Goal: Transaction & Acquisition: Purchase product/service

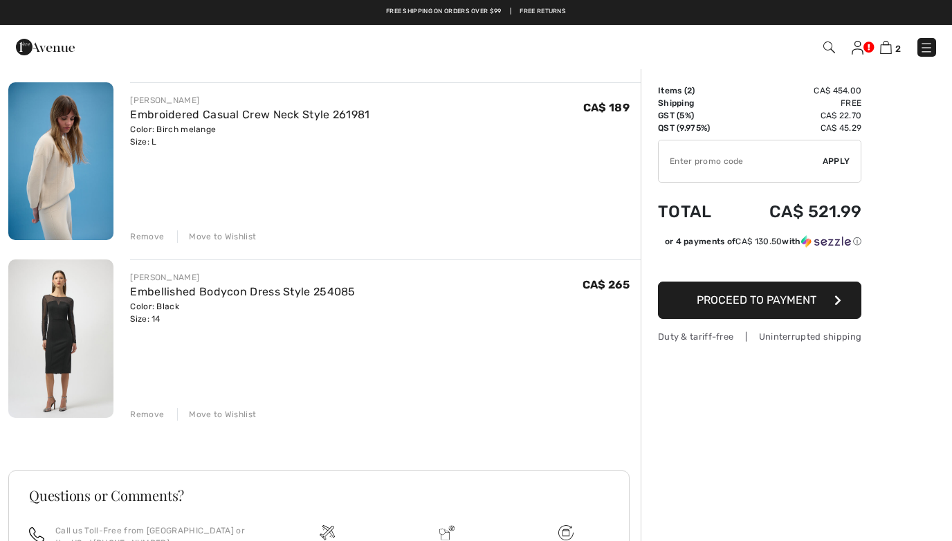
scroll to position [98, 0]
click at [827, 299] on button "Proceed to Payment" at bounding box center [759, 300] width 203 height 37
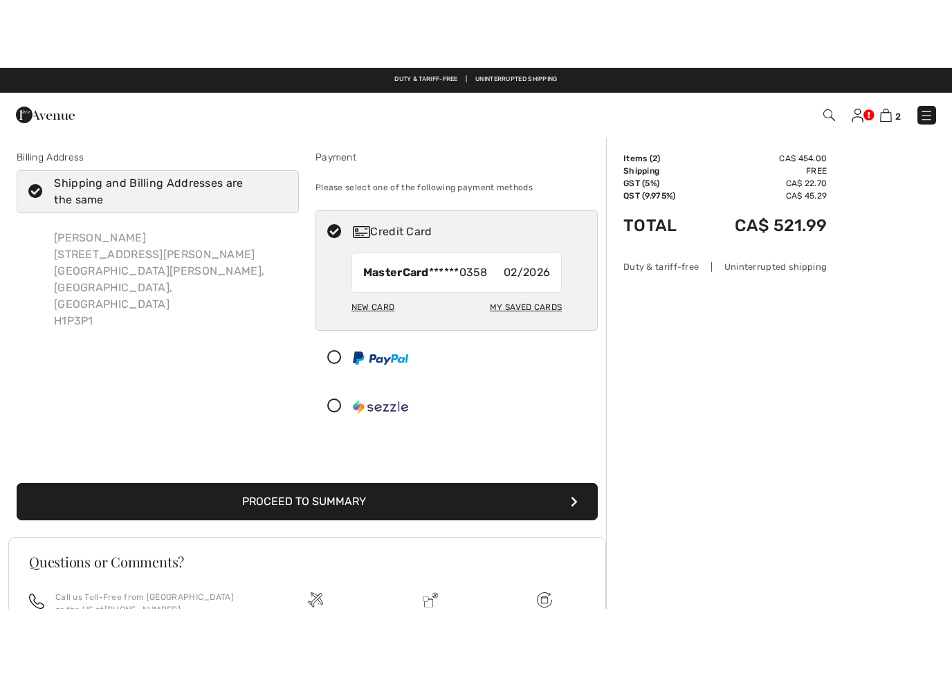
scroll to position [6, 0]
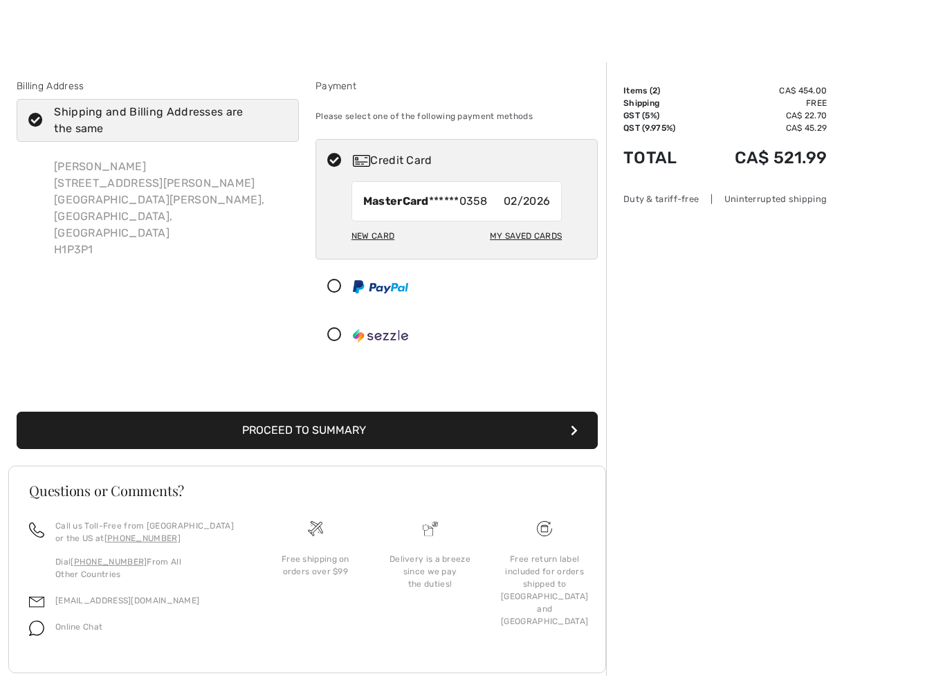
click at [109, 421] on button "Proceed to Summary" at bounding box center [307, 430] width 581 height 37
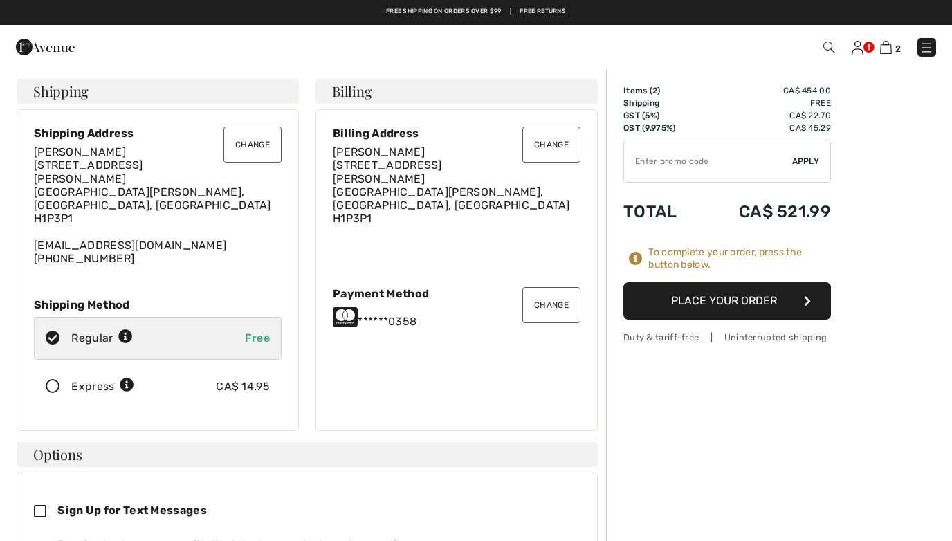
click at [770, 300] on button "Place Your Order" at bounding box center [728, 300] width 208 height 37
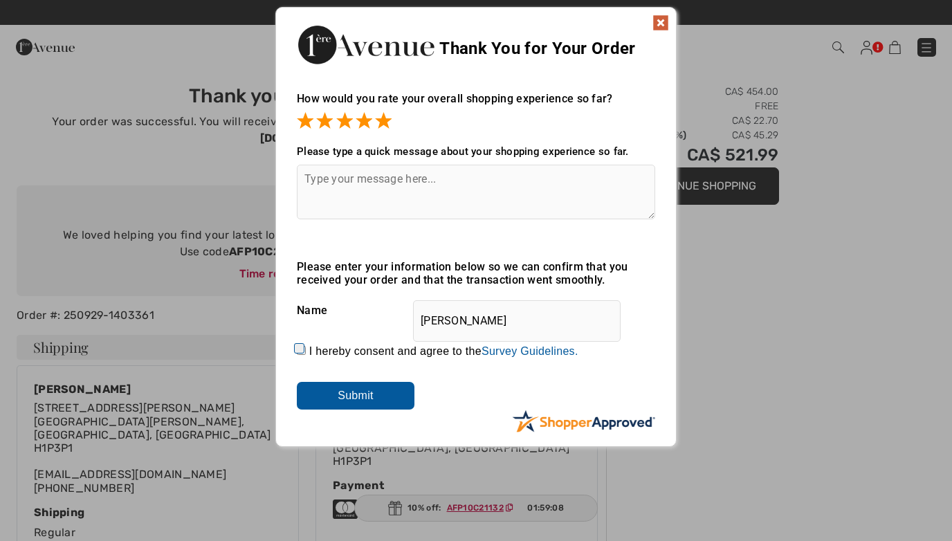
click at [365, 398] on input "Submit" at bounding box center [356, 396] width 118 height 28
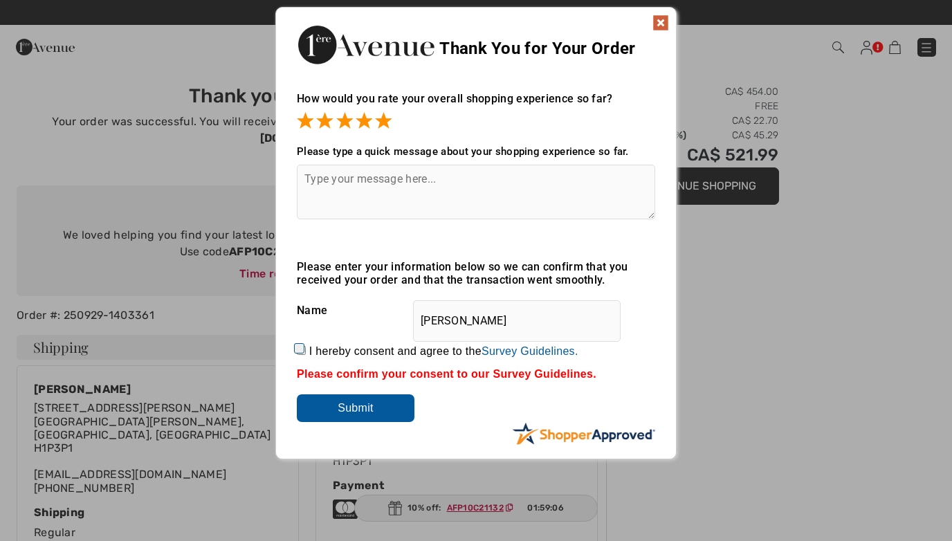
click at [316, 349] on label "I hereby consent and agree to the By submitting a review, you grant permission …" at bounding box center [443, 351] width 269 height 12
click at [306, 349] on input "I hereby consent and agree to the By submitting a review, you grant permission …" at bounding box center [301, 350] width 9 height 9
checkbox input "true"
click at [370, 411] on input "Submit" at bounding box center [356, 408] width 118 height 28
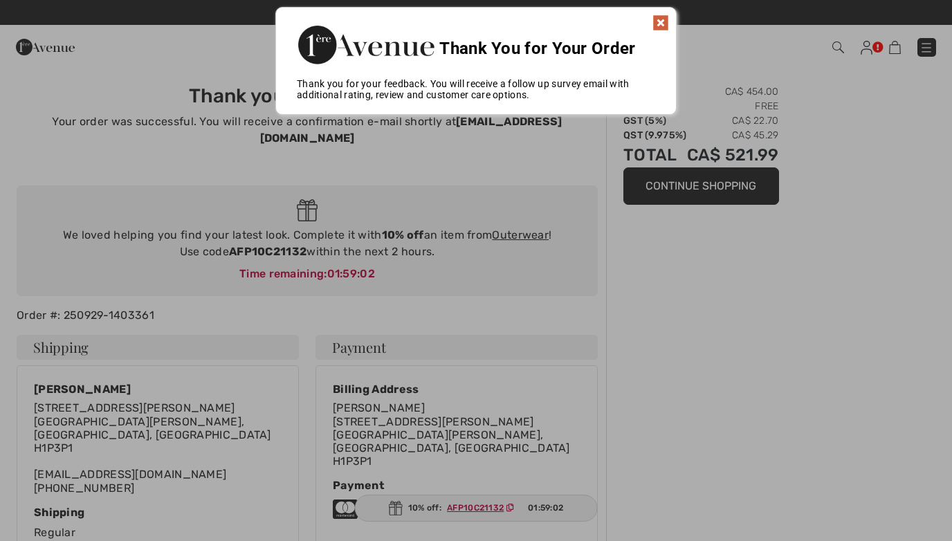
click at [662, 26] on img at bounding box center [661, 23] width 17 height 17
